Goal: Task Accomplishment & Management: Use online tool/utility

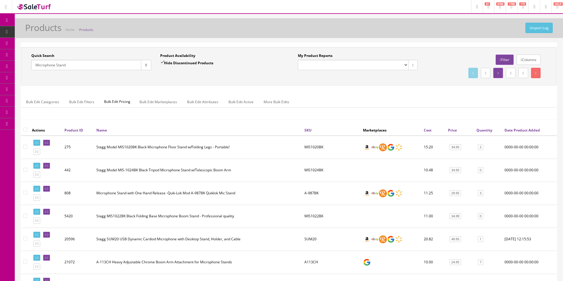
click at [82, 65] on input "Microphone Stand" at bounding box center [86, 65] width 110 height 10
click at [82, 64] on input "Microphone Stand" at bounding box center [86, 65] width 110 height 10
type input "Epiphone Bass"
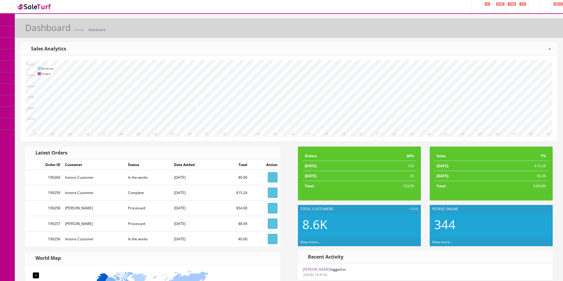
click at [34, 31] on icon at bounding box center [31, 31] width 6 height 5
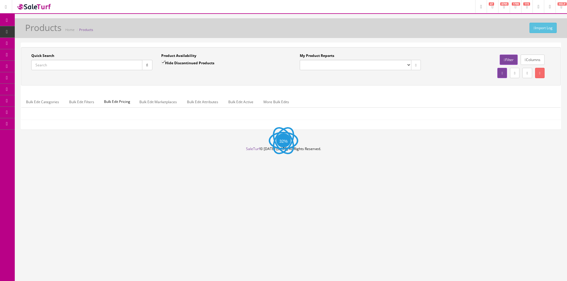
click at [114, 66] on input "Quick Search" at bounding box center [86, 65] width 111 height 10
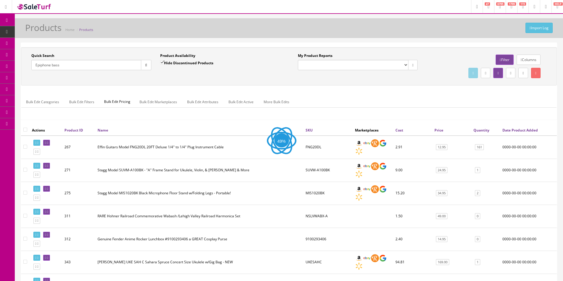
click at [157, 83] on div "Quick Search Epiphone bass Date From Product Availability Hide Discontinued Pro…" at bounding box center [288, 66] width 535 height 38
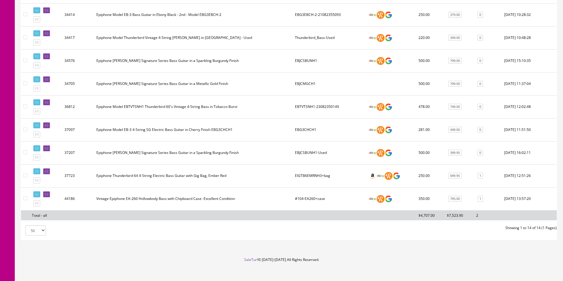
scroll to position [253, 0]
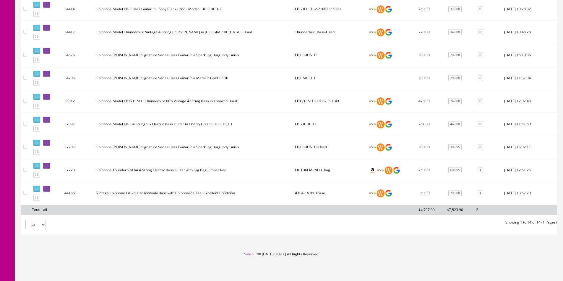
click at [201, 196] on td "Vintage Epiphone EA-260 Hollowbody Bass with Chipboard Case -Excellent Condition" at bounding box center [193, 193] width 198 height 23
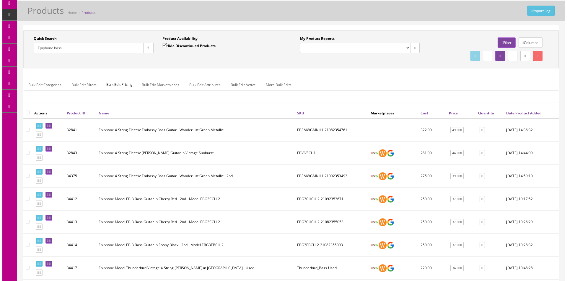
scroll to position [0, 0]
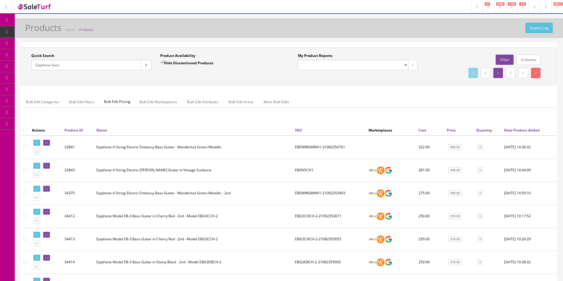
click at [91, 60] on input "Epiphone bass" at bounding box center [86, 65] width 110 height 10
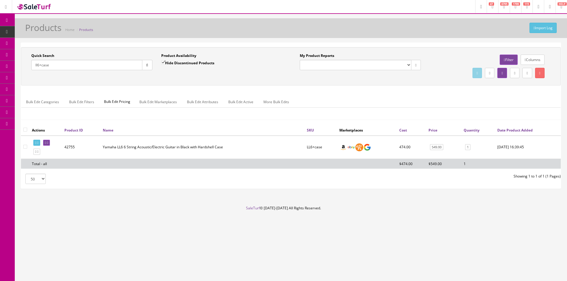
type input "ll6+case"
click at [407, 146] on td "474.00" at bounding box center [411, 147] width 29 height 23
click at [129, 158] on td "Yamaha LL6 6 String Acoustic/Electric Guitar in Black with Hardshell Case" at bounding box center [202, 147] width 204 height 23
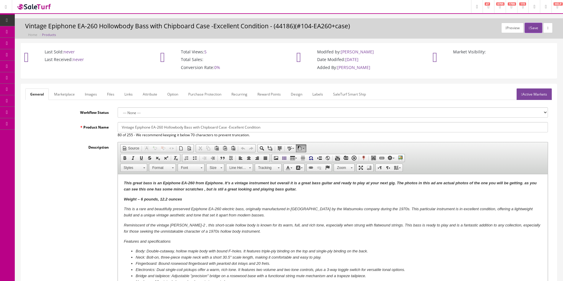
click at [94, 93] on link "Images" at bounding box center [91, 95] width 22 height 12
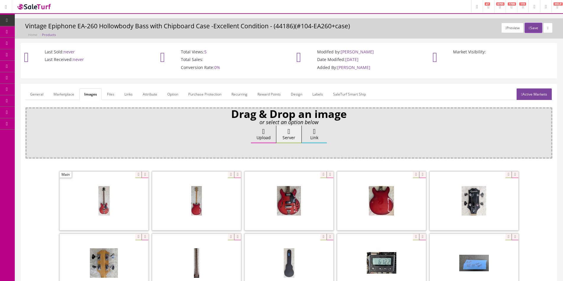
click at [114, 120] on div "Drag & Drop an image or select an option below Upload Server Link Ok WM Left To…" at bounding box center [288, 133] width 527 height 51
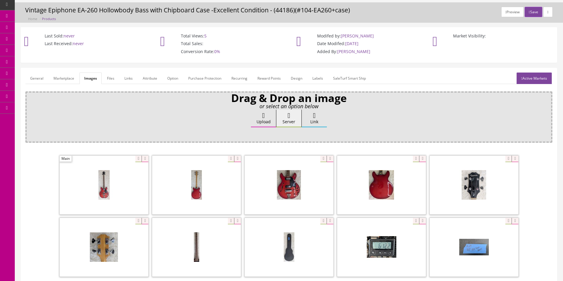
scroll to position [30, 0]
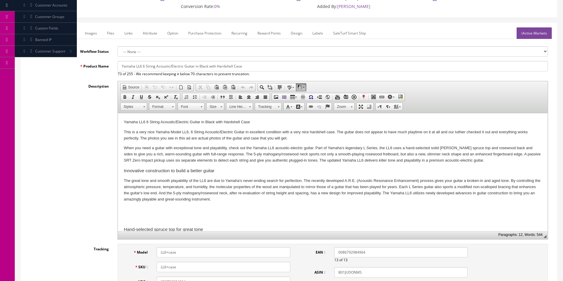
scroll to position [30, 0]
